Goal: Task Accomplishment & Management: Use online tool/utility

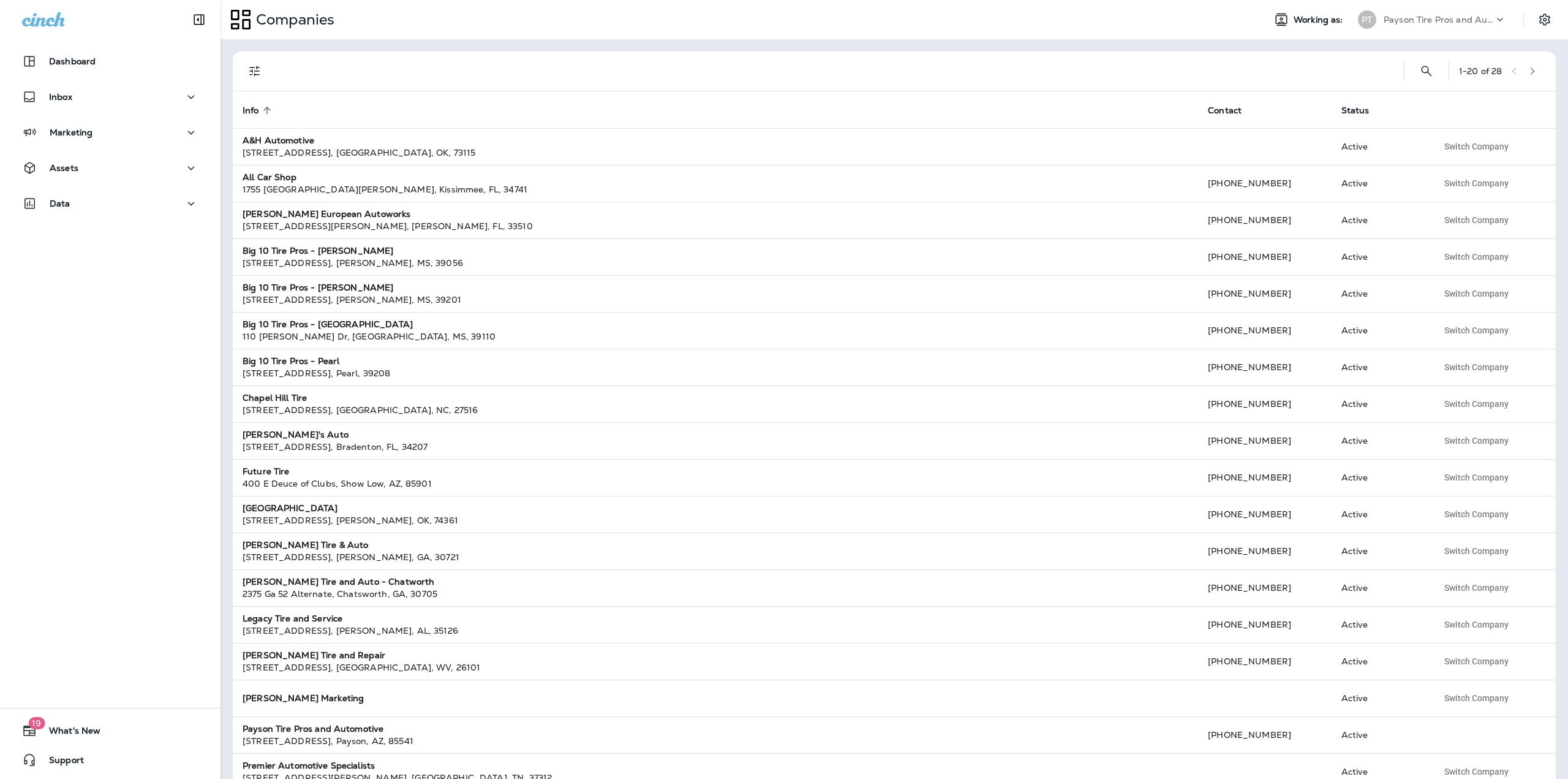
click at [1458, 21] on p "Payson Tire Pros and Automotive" at bounding box center [1439, 20] width 110 height 10
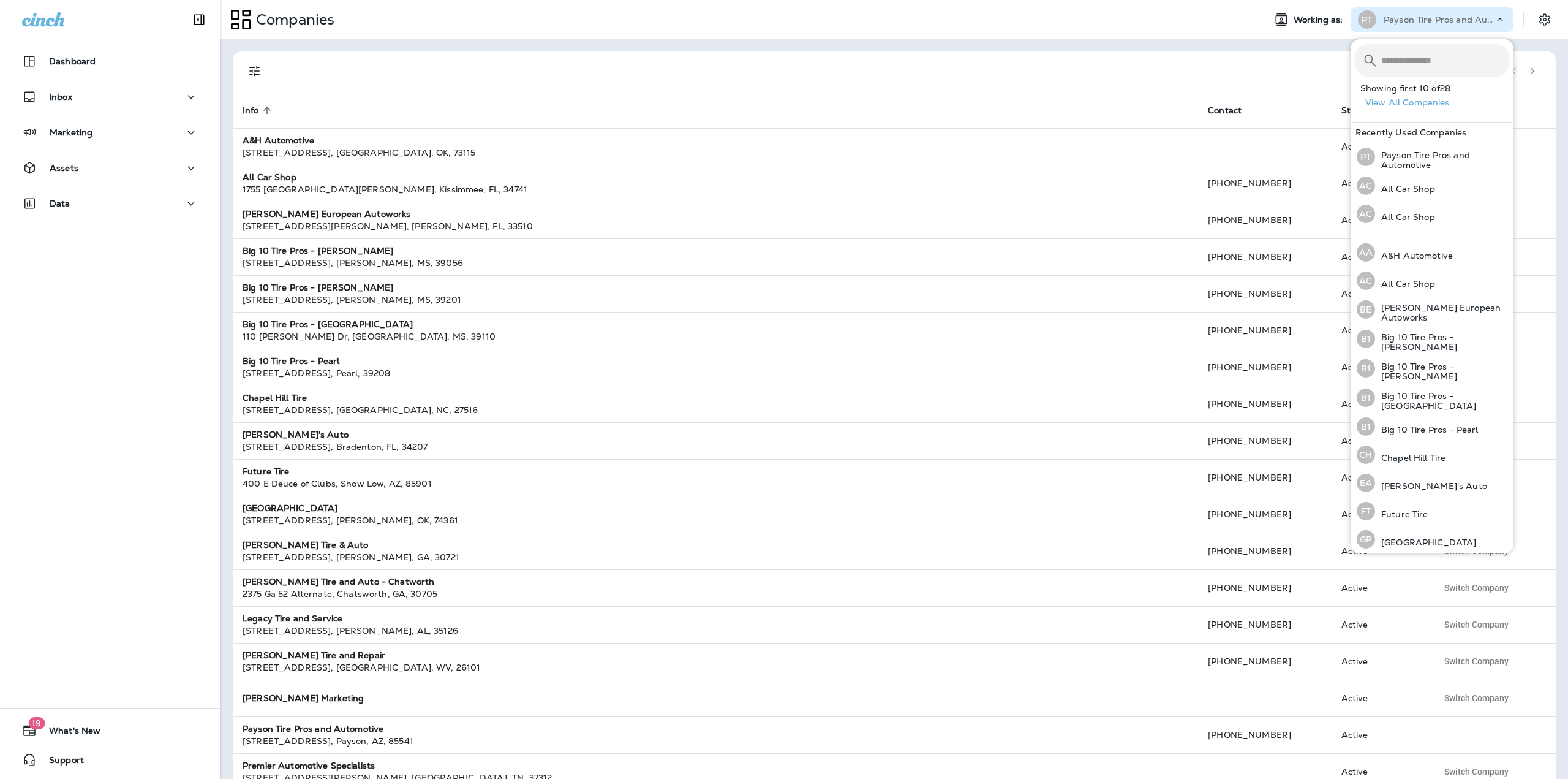
click at [1419, 98] on button "View All Companies" at bounding box center [1437, 102] width 153 height 19
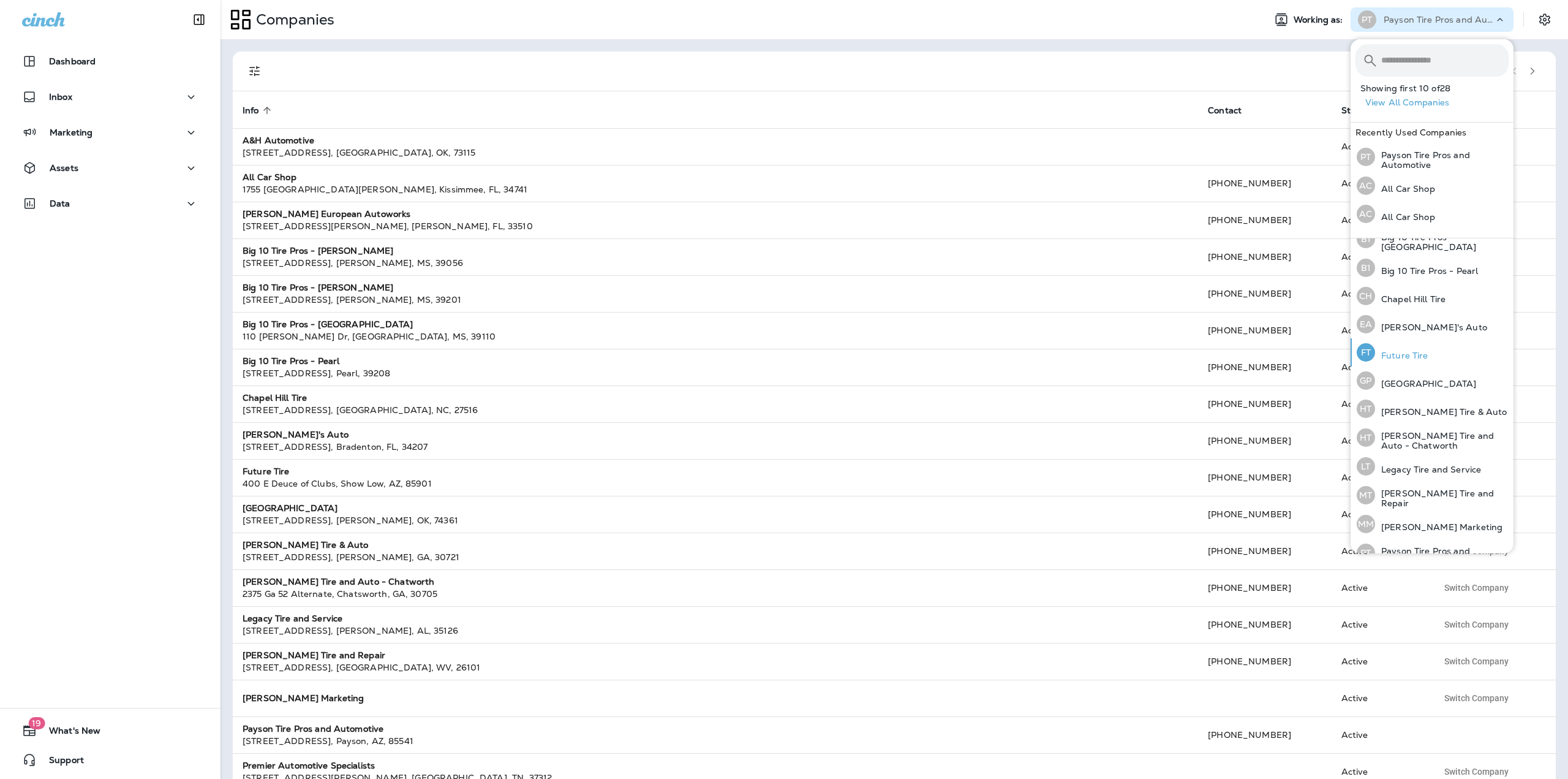
scroll to position [184, 0]
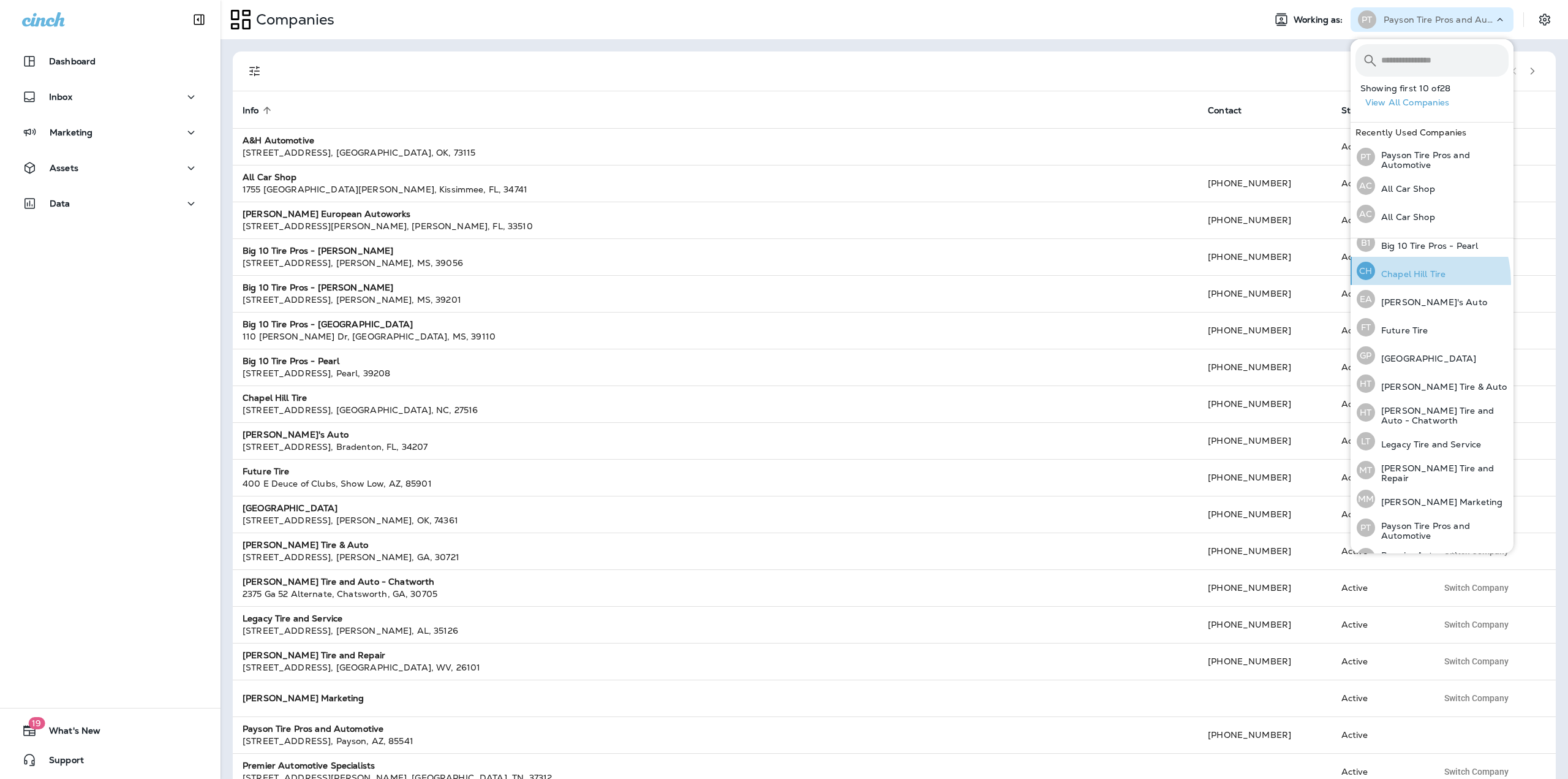
click at [1402, 278] on div "[GEOGRAPHIC_DATA] Tire" at bounding box center [1401, 271] width 98 height 29
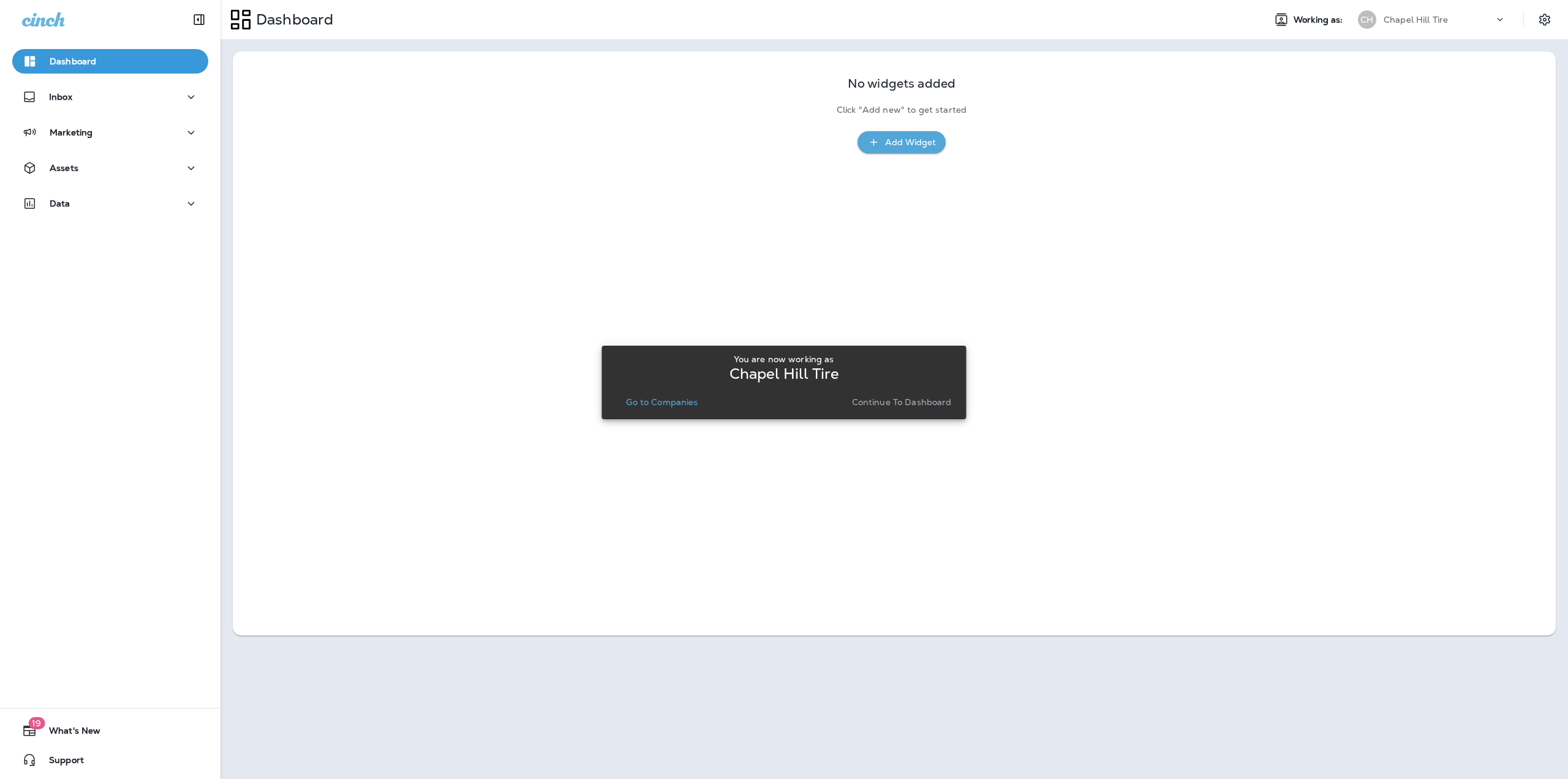
click at [680, 405] on p "Go to Companies" at bounding box center [662, 402] width 71 height 10
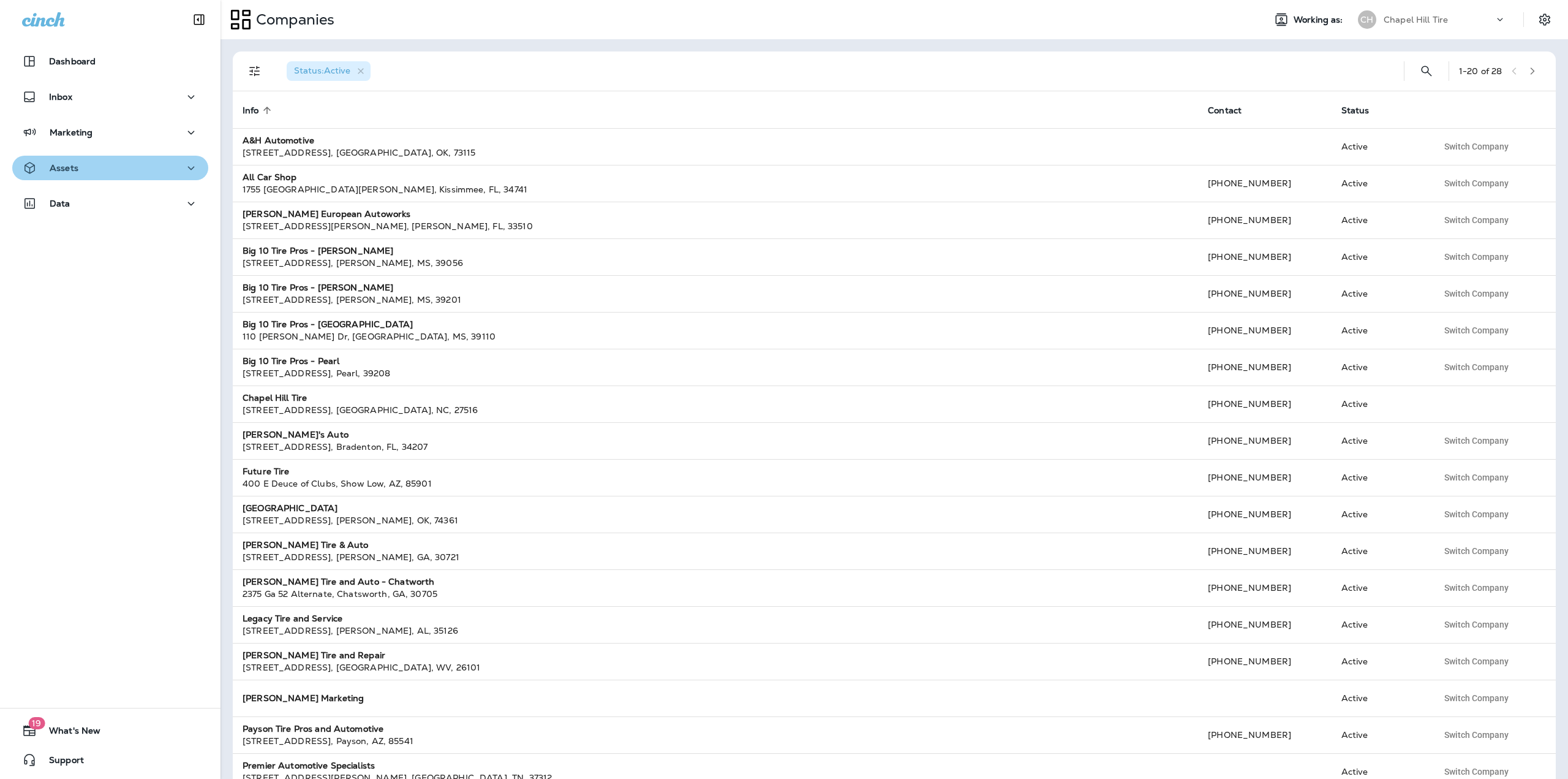
click at [162, 173] on div "Assets" at bounding box center [110, 168] width 176 height 15
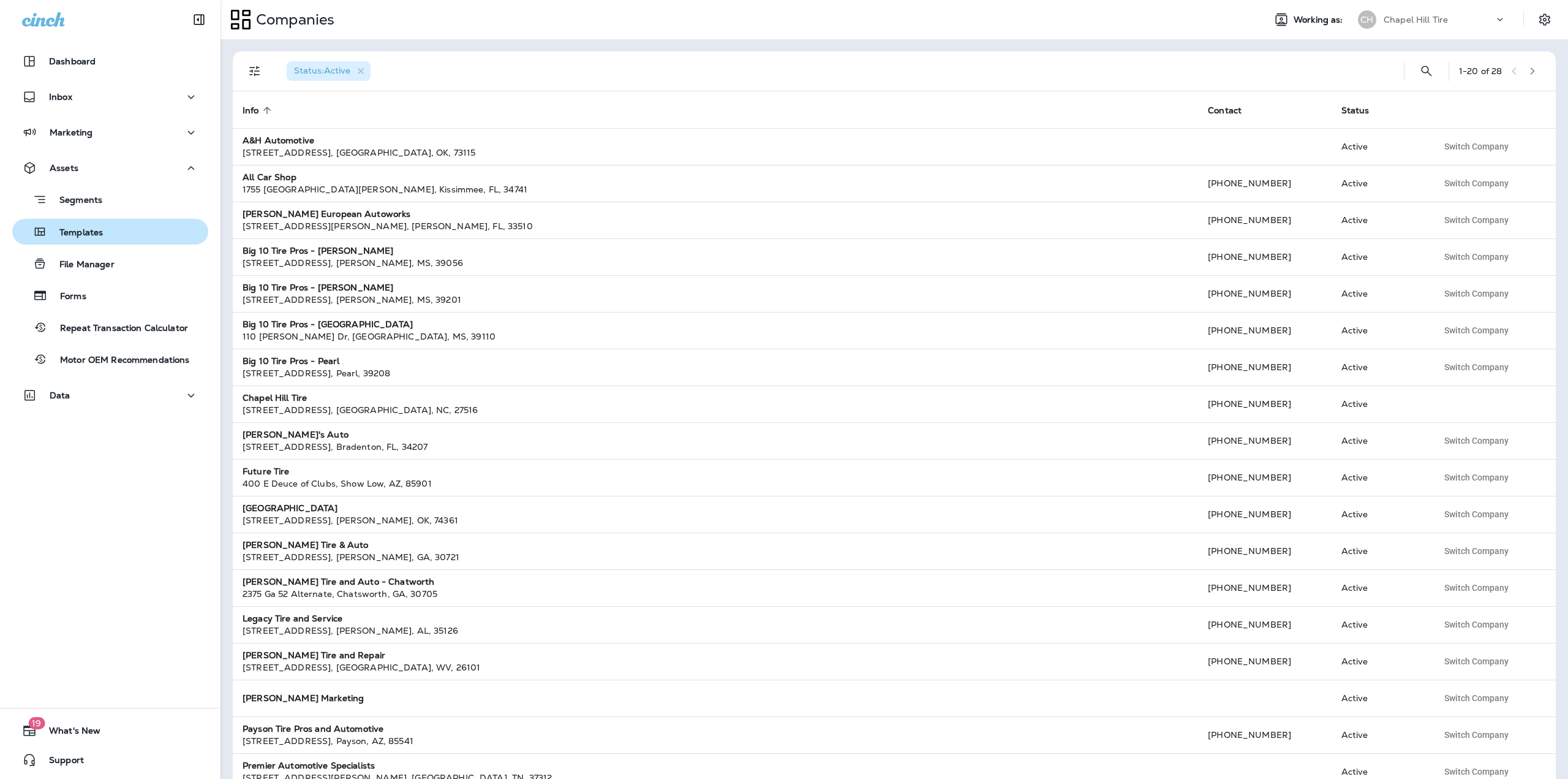
click at [107, 223] on div "Templates" at bounding box center [110, 231] width 186 height 18
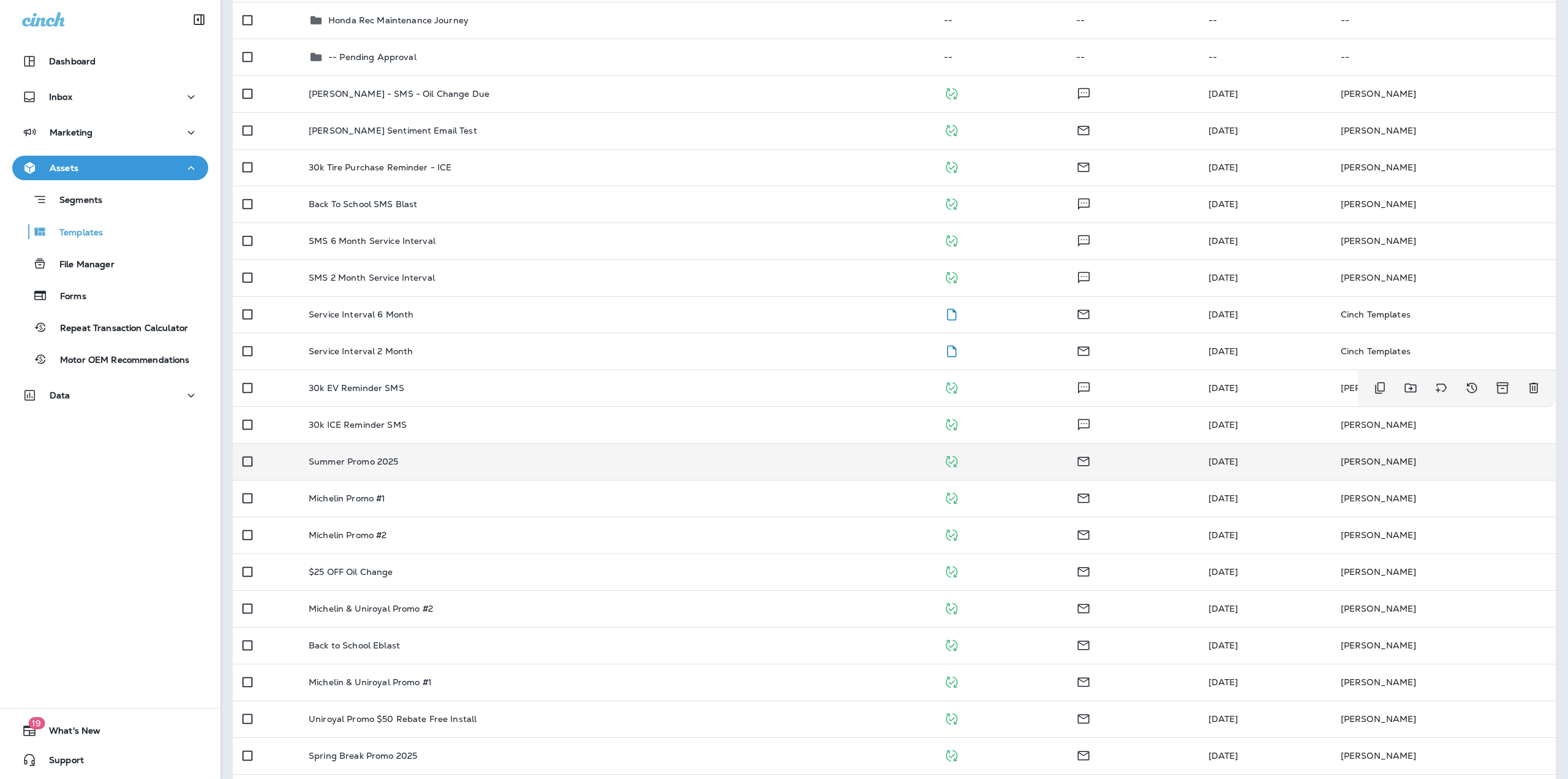
scroll to position [203, 0]
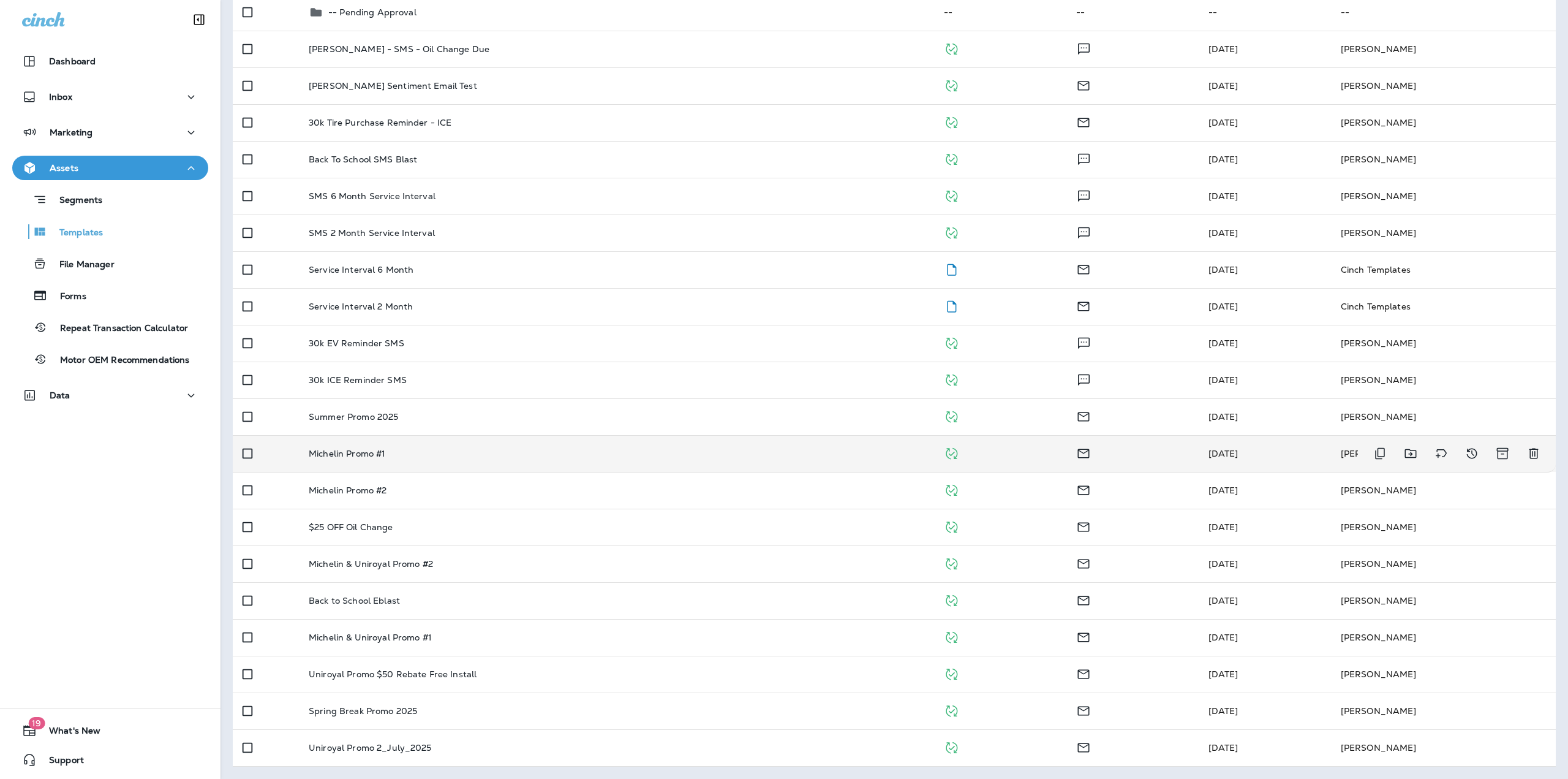
click at [358, 470] on td "Michelin Promo #1" at bounding box center [617, 453] width 635 height 37
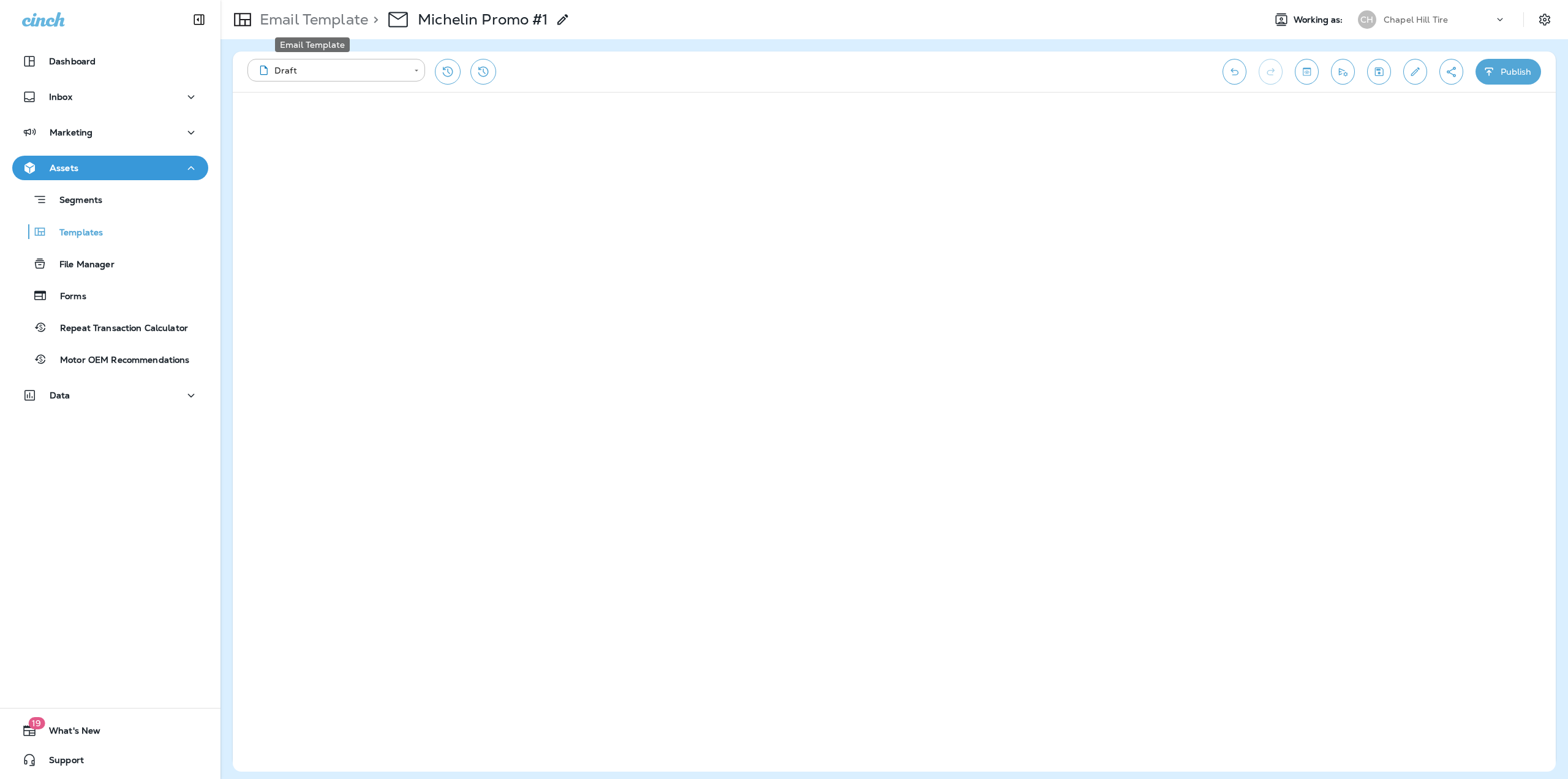
click at [319, 29] on p "Email Template" at bounding box center [311, 20] width 113 height 18
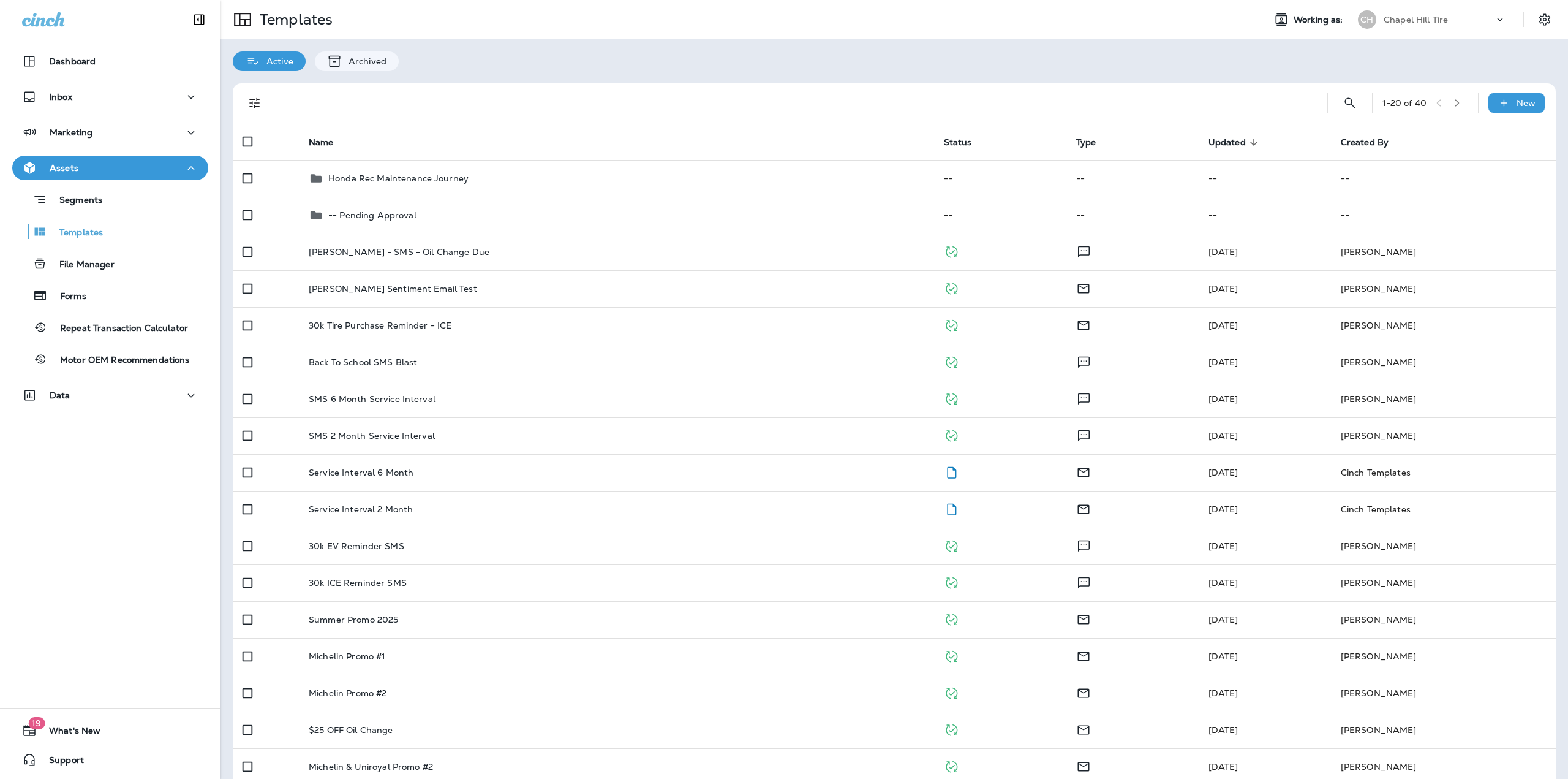
click at [1349, 133] on th "Created By" at bounding box center [1410, 141] width 158 height 37
